Goal: Check status: Check status

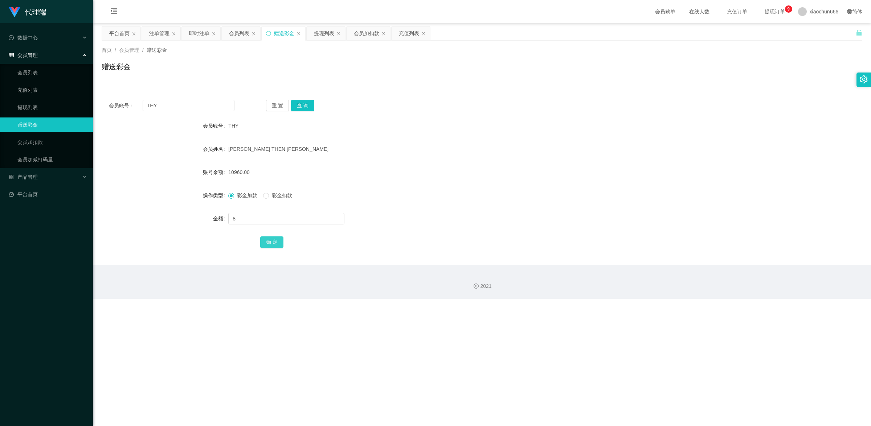
type input "8"
drag, startPoint x: 269, startPoint y: 238, endPoint x: 292, endPoint y: 238, distance: 22.9
click at [269, 238] on button "确 定" at bounding box center [271, 242] width 23 height 12
click at [246, 218] on input "text" at bounding box center [286, 219] width 116 height 12
type input "8"
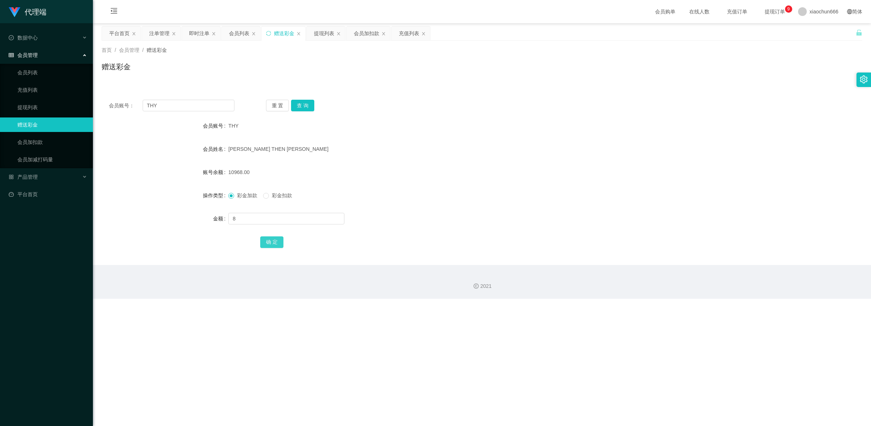
click at [266, 241] on button "确 定" at bounding box center [271, 242] width 23 height 12
click at [275, 216] on input "text" at bounding box center [286, 219] width 116 height 12
type input "8"
click at [267, 246] on button "确 定" at bounding box center [271, 242] width 23 height 12
click at [184, 106] on input "THY" at bounding box center [189, 106] width 92 height 12
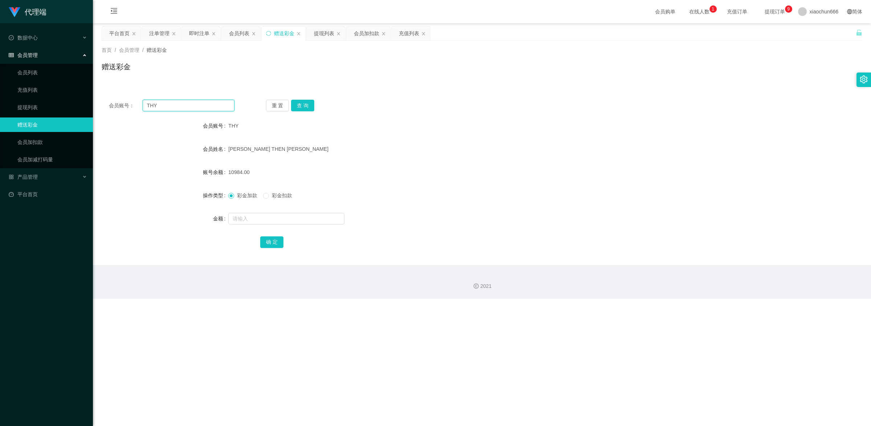
click at [184, 106] on input "THY" at bounding box center [189, 106] width 92 height 12
paste input "3028178246"
type input "3028178246"
click at [312, 104] on button "查 询" at bounding box center [302, 106] width 23 height 12
click at [294, 220] on input "text" at bounding box center [286, 219] width 116 height 12
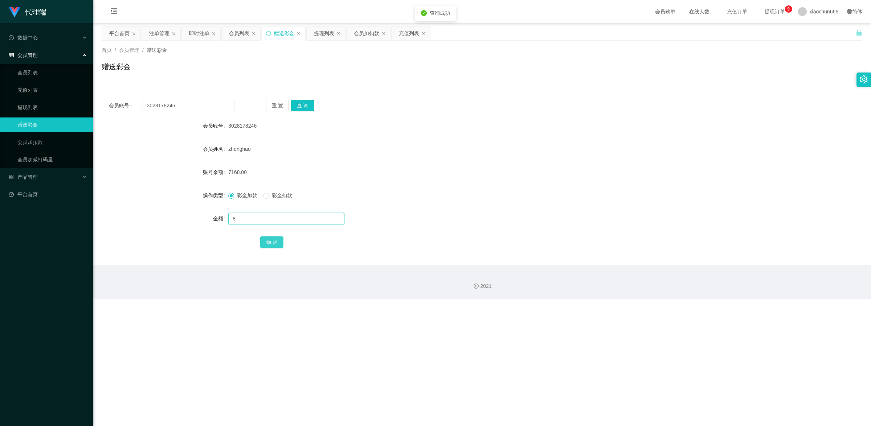
type input "8"
click at [274, 241] on button "确 定" at bounding box center [271, 242] width 23 height 12
click at [195, 104] on input "3028178246" at bounding box center [189, 106] width 92 height 12
click at [187, 104] on input "3028178246" at bounding box center [189, 106] width 92 height 12
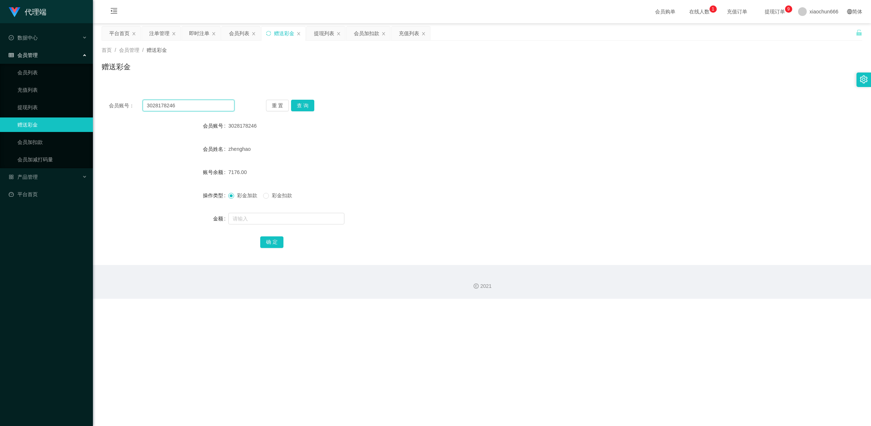
click at [187, 104] on input "3028178246" at bounding box center [189, 106] width 92 height 12
paste input "THY"
type input "THY"
click at [306, 102] on button "查 询" at bounding box center [302, 106] width 23 height 12
click at [276, 218] on input "text" at bounding box center [286, 219] width 116 height 12
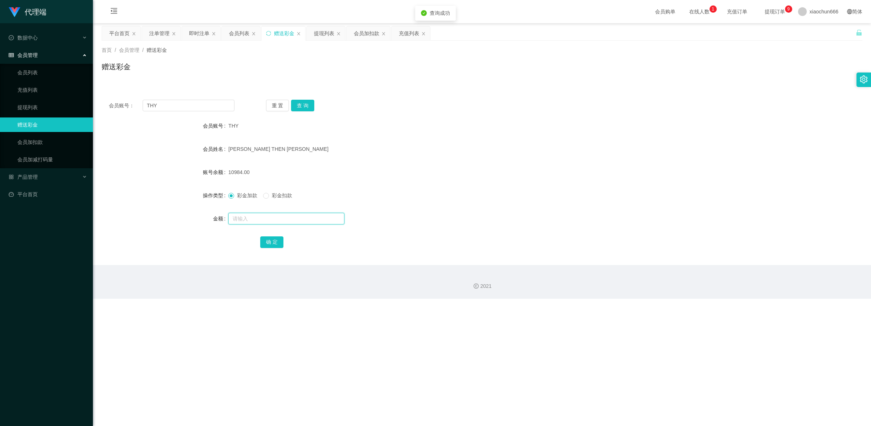
type input "2"
type input "8"
click at [280, 244] on button "确 定" at bounding box center [271, 242] width 23 height 12
